Goal: Information Seeking & Learning: Learn about a topic

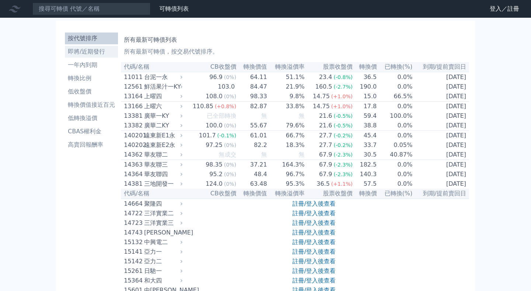
click at [108, 52] on li "即將/近期發行" at bounding box center [91, 51] width 53 height 9
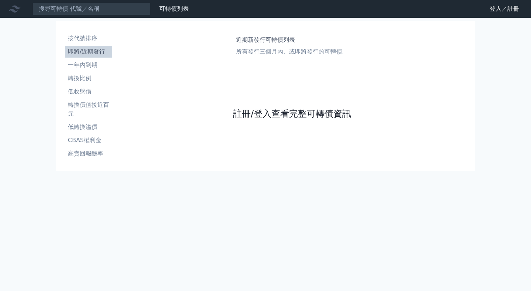
click at [274, 109] on link "註冊/登入查看完整可轉債資訊" at bounding box center [292, 114] width 118 height 12
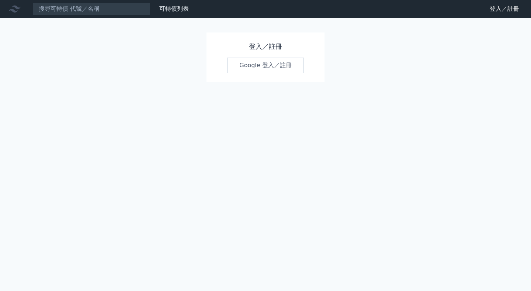
click at [271, 71] on link "Google 登入／註冊" at bounding box center [265, 65] width 77 height 15
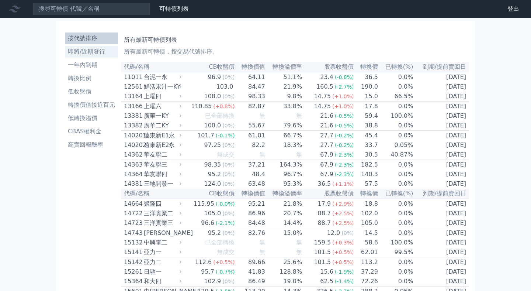
click at [105, 51] on li "即將/近期發行" at bounding box center [91, 51] width 53 height 9
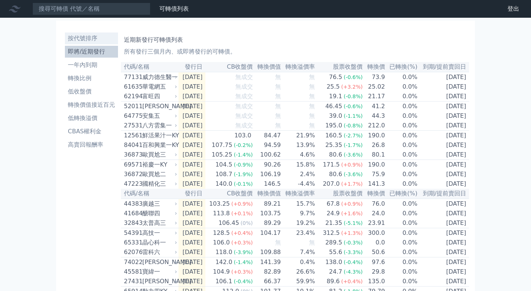
click at [105, 37] on li "按代號排序" at bounding box center [91, 38] width 53 height 9
click at [103, 36] on li "按代號排序" at bounding box center [91, 38] width 53 height 9
